Goal: Transaction & Acquisition: Purchase product/service

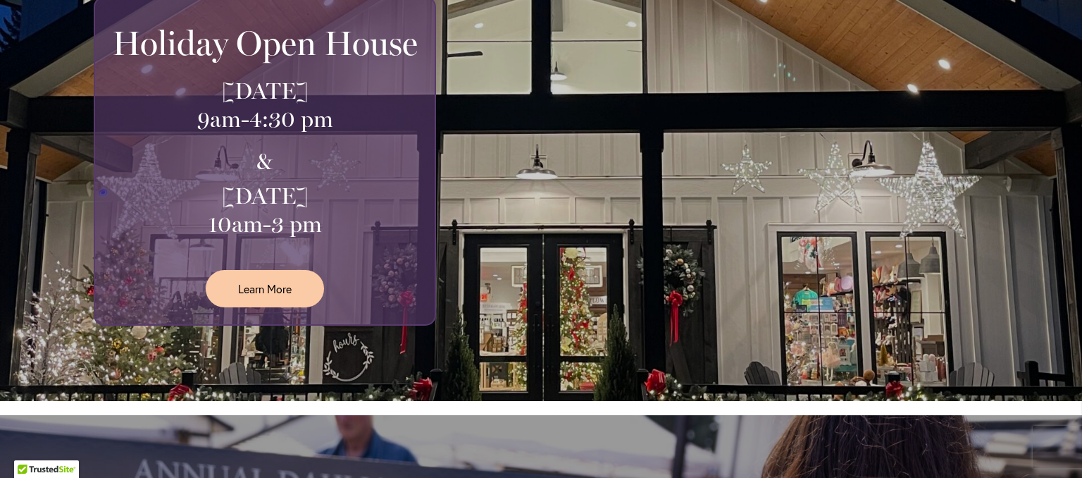
scroll to position [27, 0]
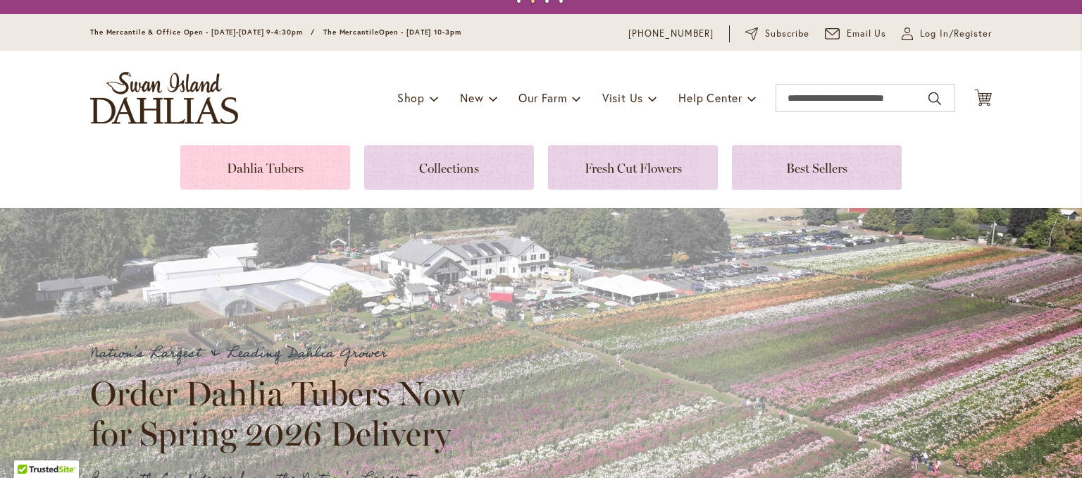
click at [277, 156] on link at bounding box center [265, 167] width 170 height 44
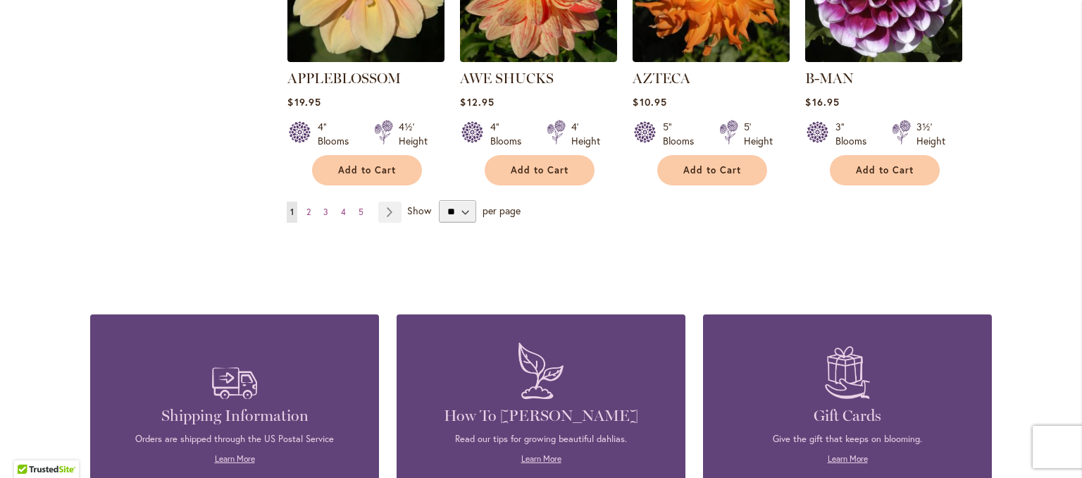
scroll to position [1345, 0]
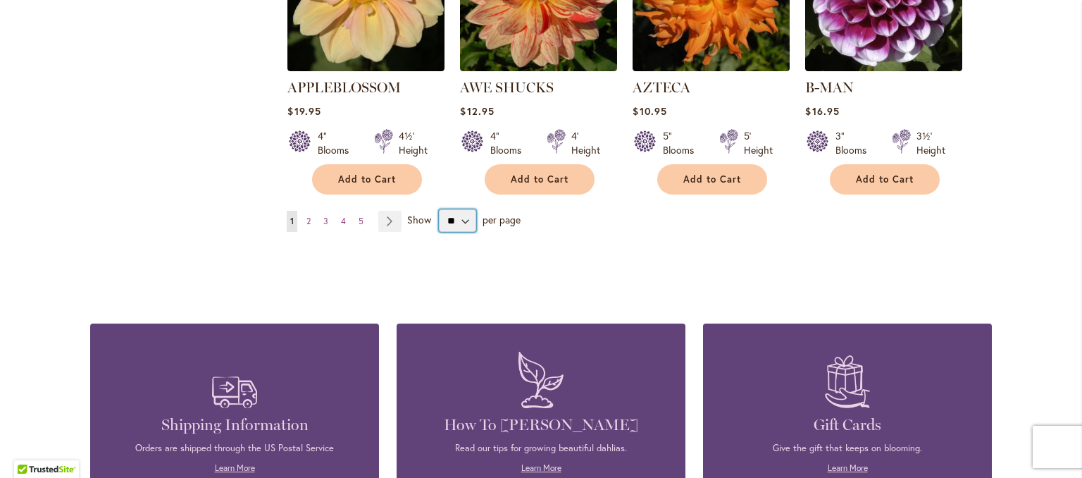
click at [443, 209] on select "** ** ** **" at bounding box center [457, 220] width 37 height 23
select select "**"
click at [439, 209] on select "** ** ** **" at bounding box center [457, 220] width 37 height 23
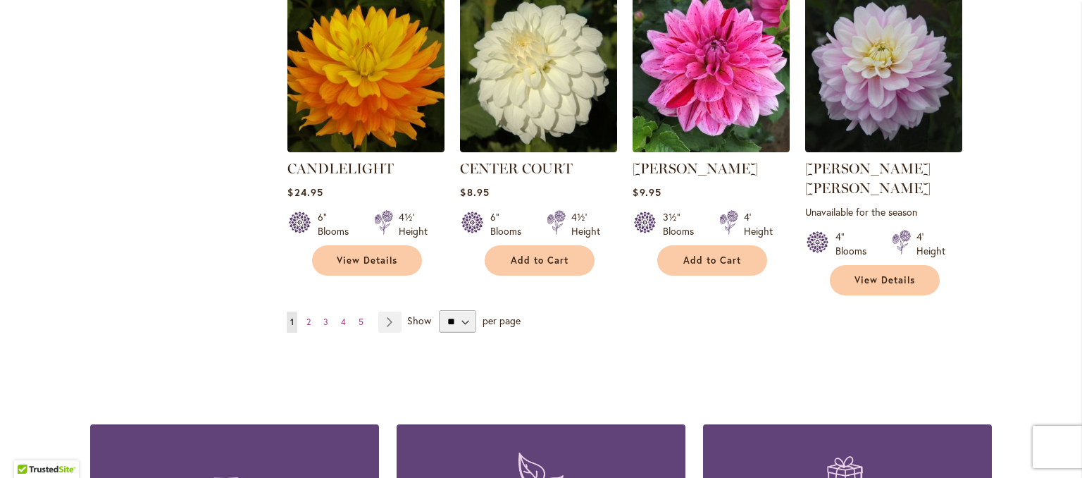
scroll to position [4818, 0]
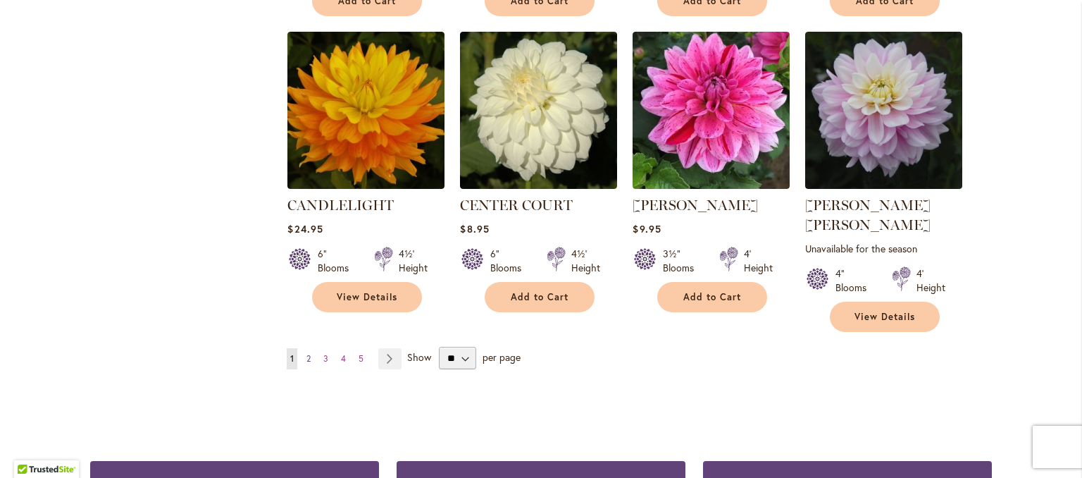
click at [307, 353] on span "2" at bounding box center [309, 358] width 4 height 11
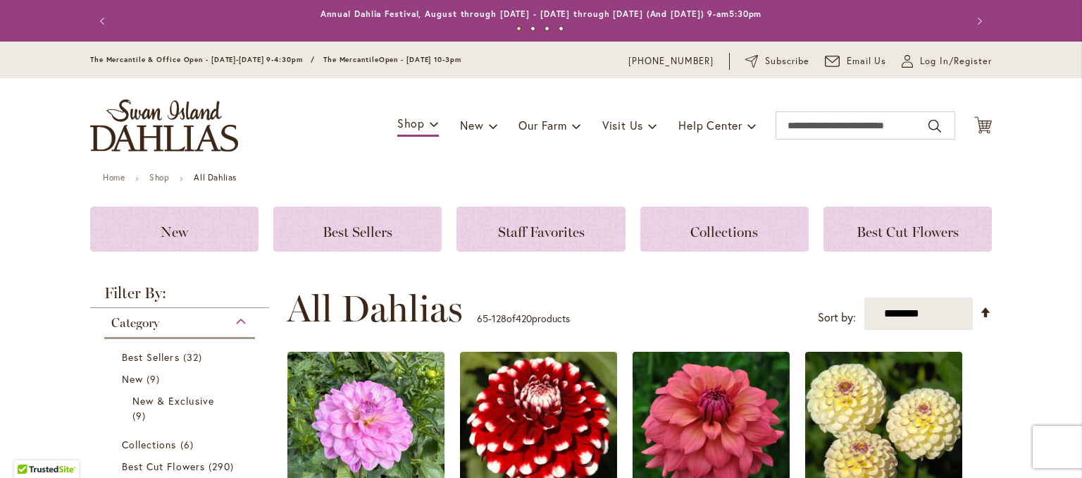
scroll to position [297, 0]
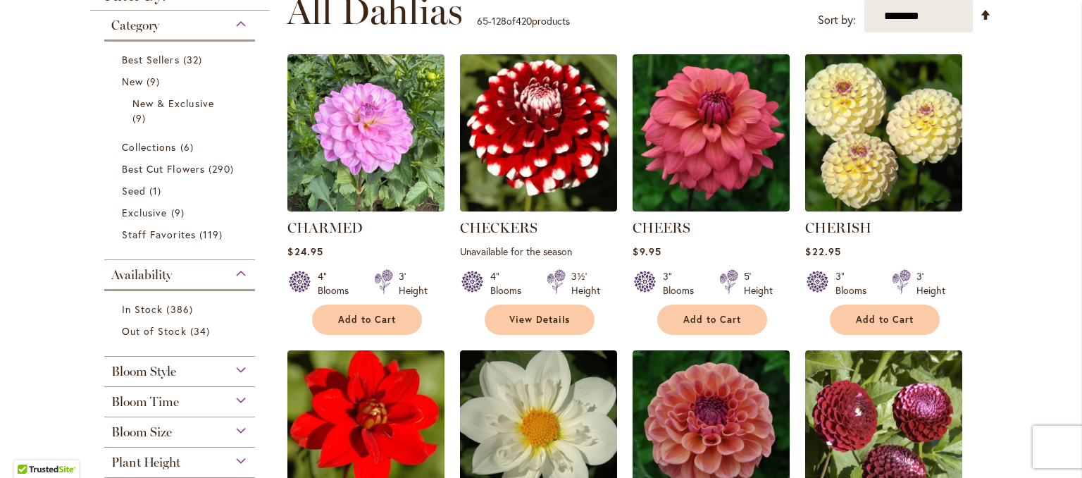
click at [899, 140] on img at bounding box center [884, 133] width 165 height 165
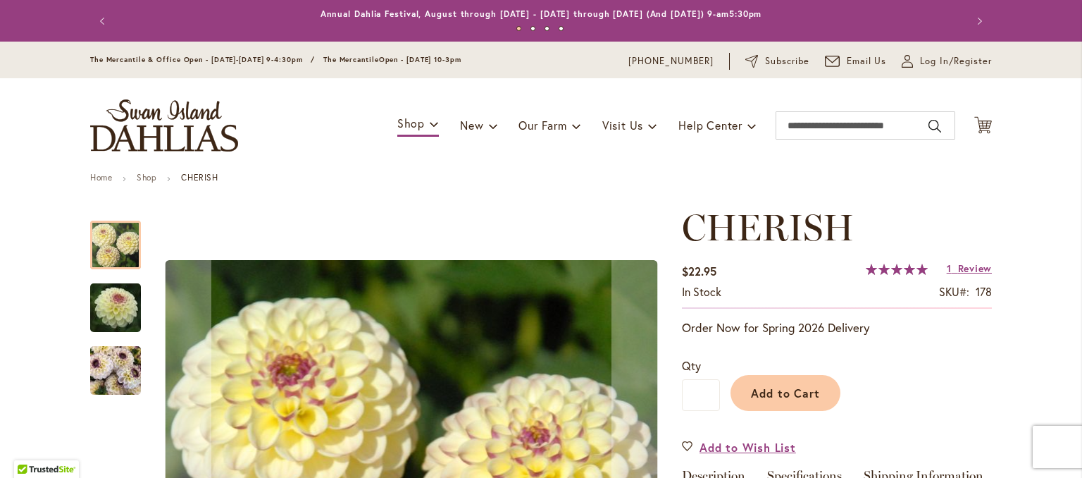
click at [111, 362] on img "CHERISH" at bounding box center [115, 371] width 51 height 68
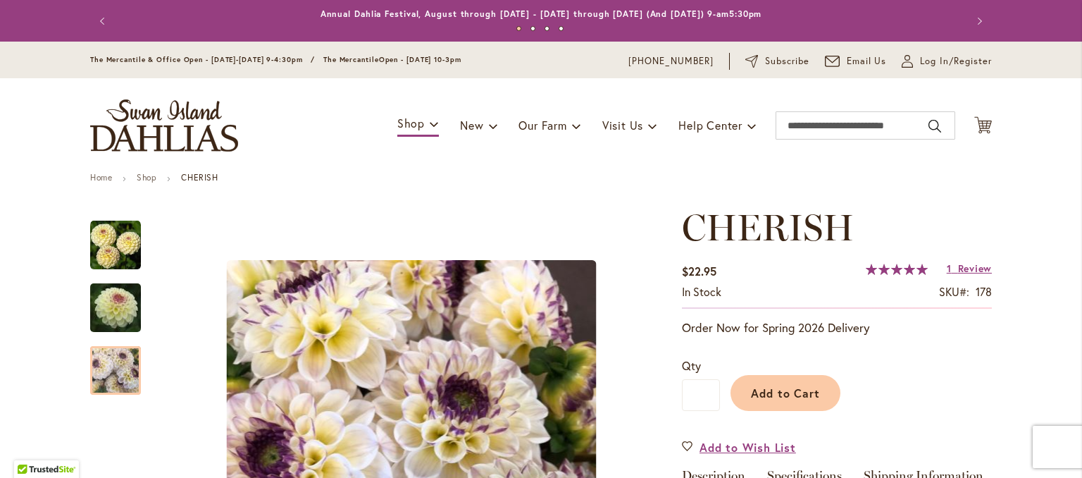
click at [106, 313] on img "CHERISH" at bounding box center [115, 308] width 101 height 68
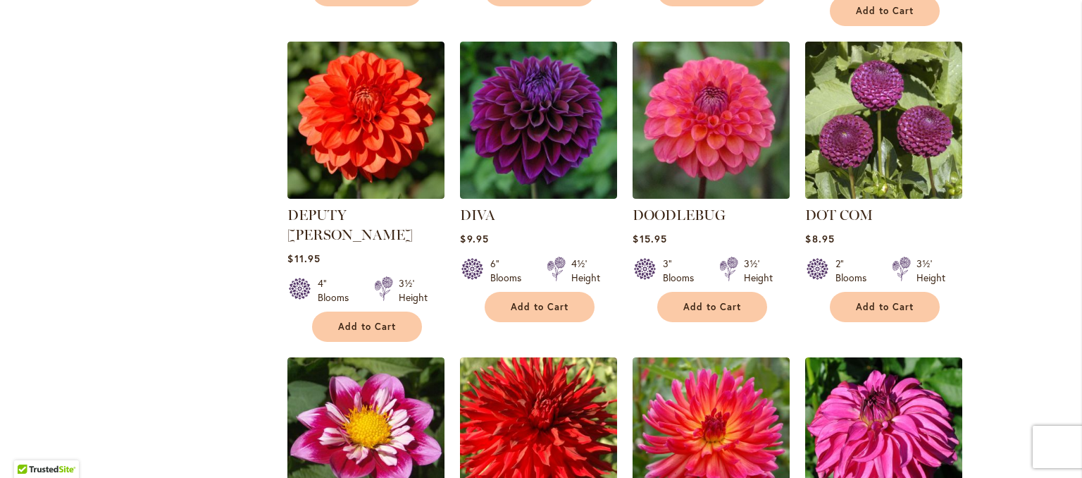
scroll to position [3025, 0]
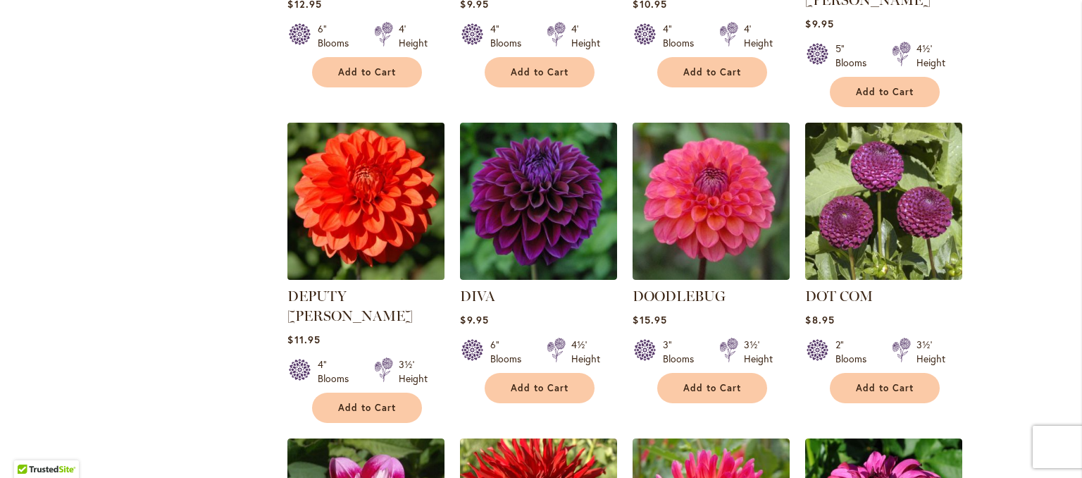
click at [335, 119] on img at bounding box center [366, 201] width 165 height 165
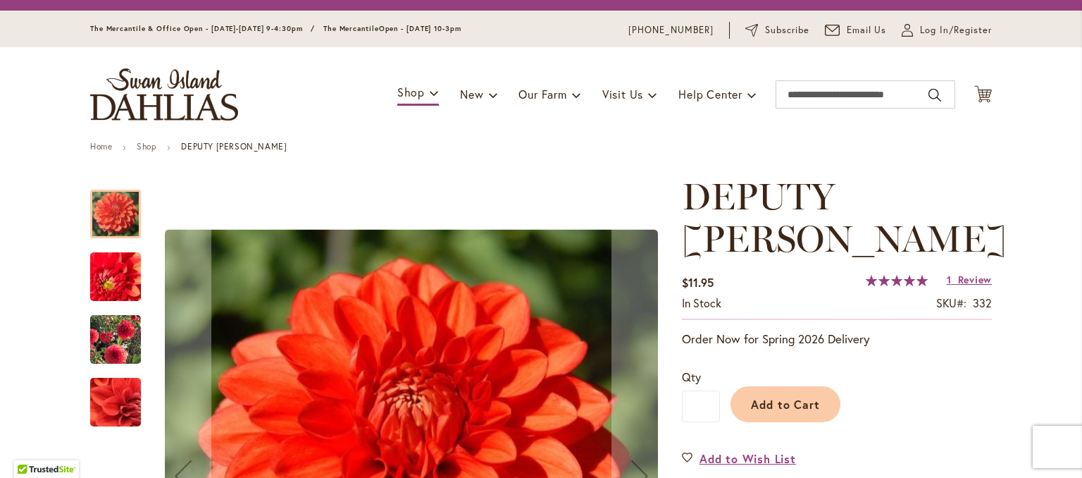
scroll to position [34, 0]
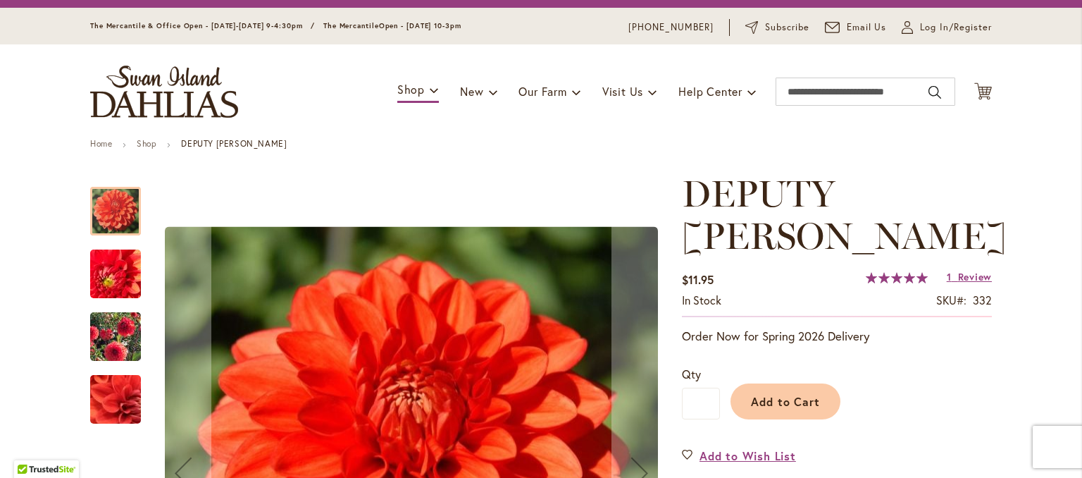
click at [95, 324] on img "DEPUTY BOB" at bounding box center [115, 337] width 101 height 80
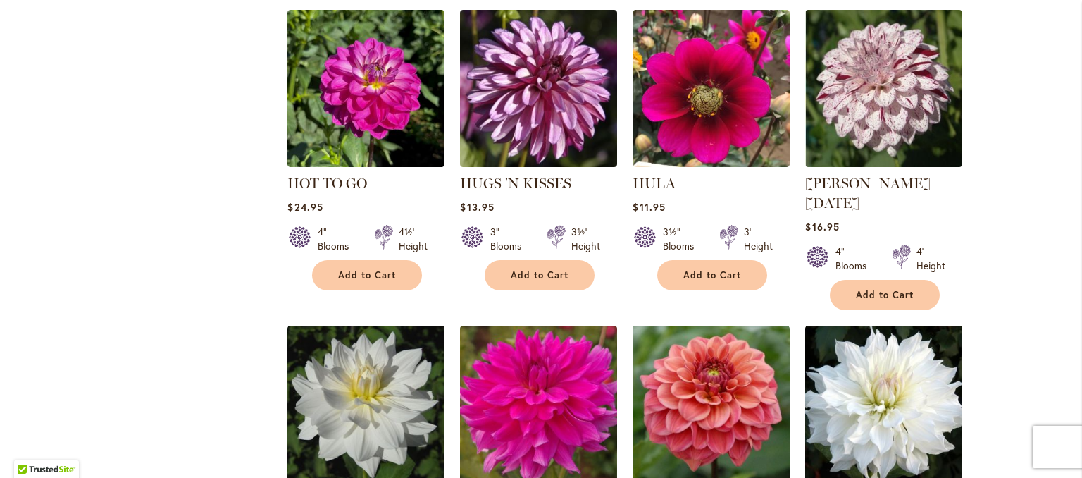
scroll to position [4715, 0]
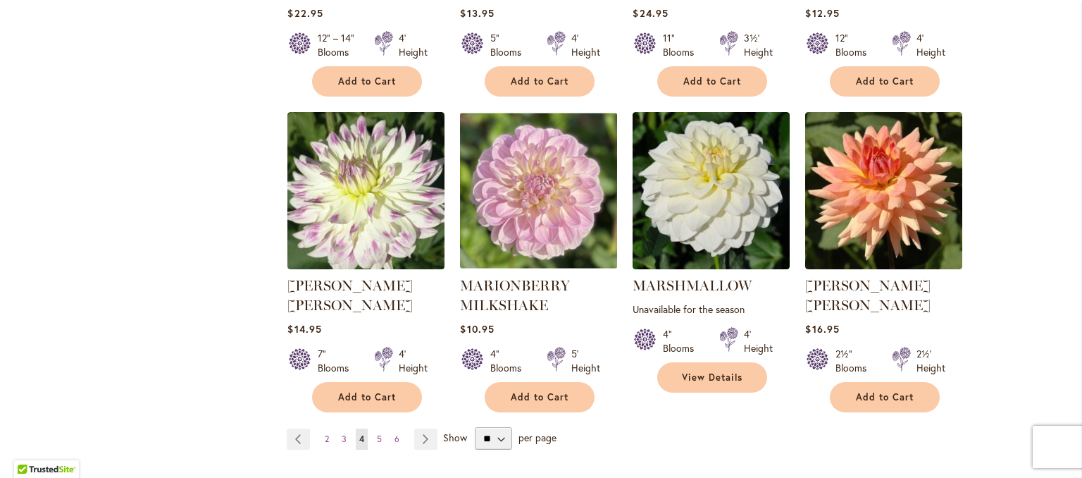
scroll to position [4855, 0]
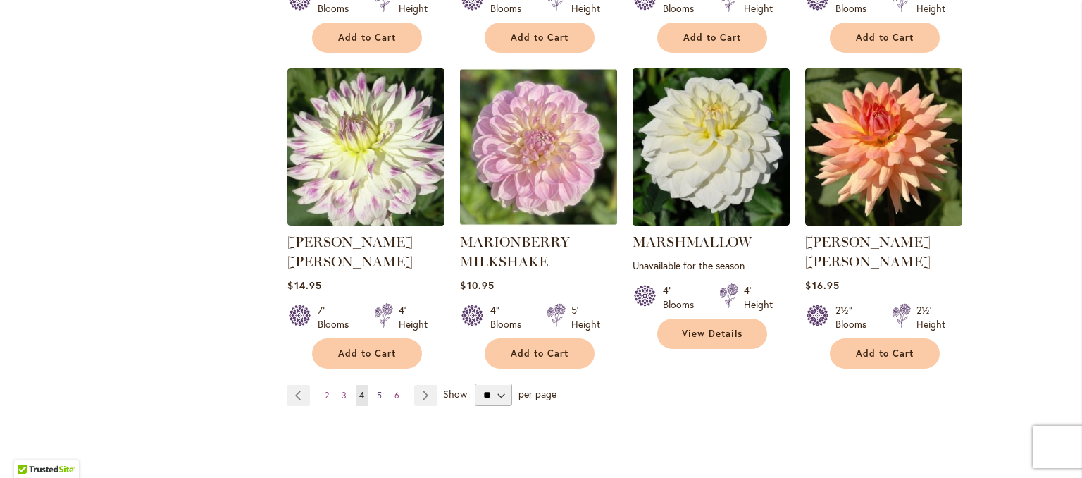
click at [378, 385] on link "Page 5" at bounding box center [379, 395] width 12 height 21
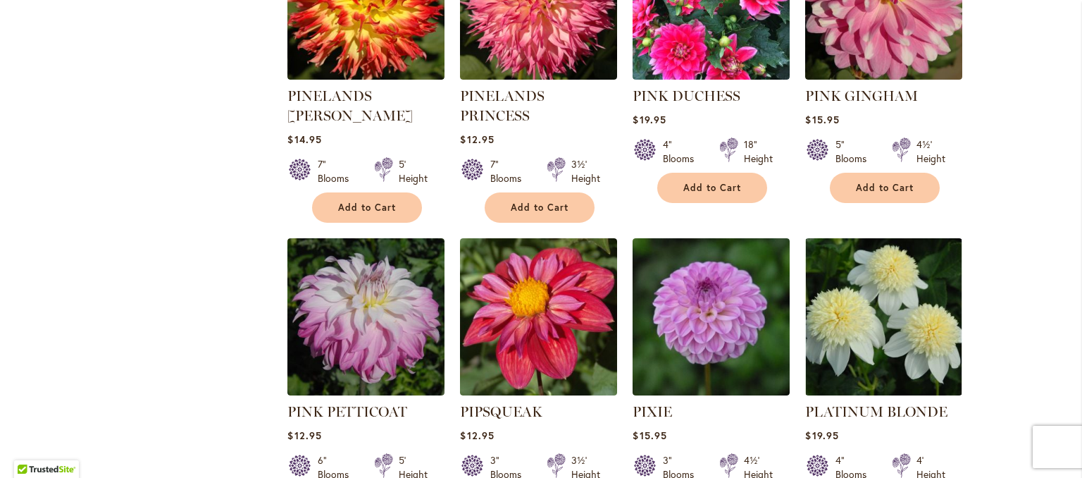
scroll to position [4742, 0]
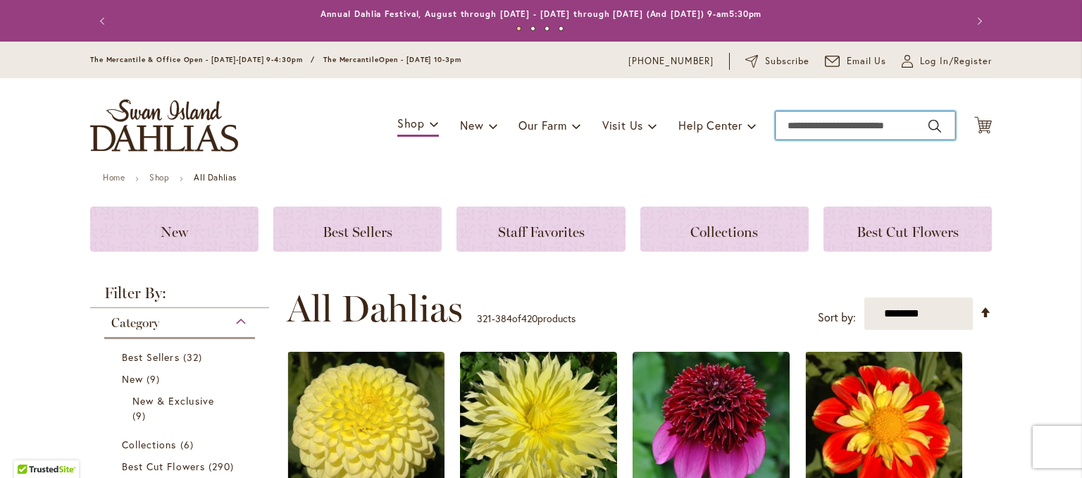
click at [802, 128] on input "Search" at bounding box center [866, 125] width 180 height 28
click at [802, 128] on input "*" at bounding box center [866, 125] width 180 height 28
type input "**********"
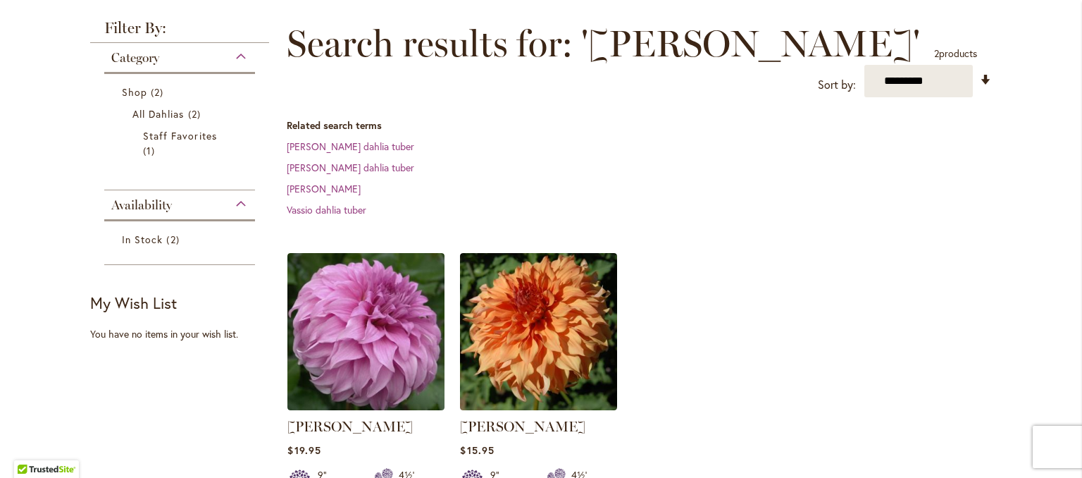
scroll to position [214, 0]
